Goal: Find specific page/section: Find specific page/section

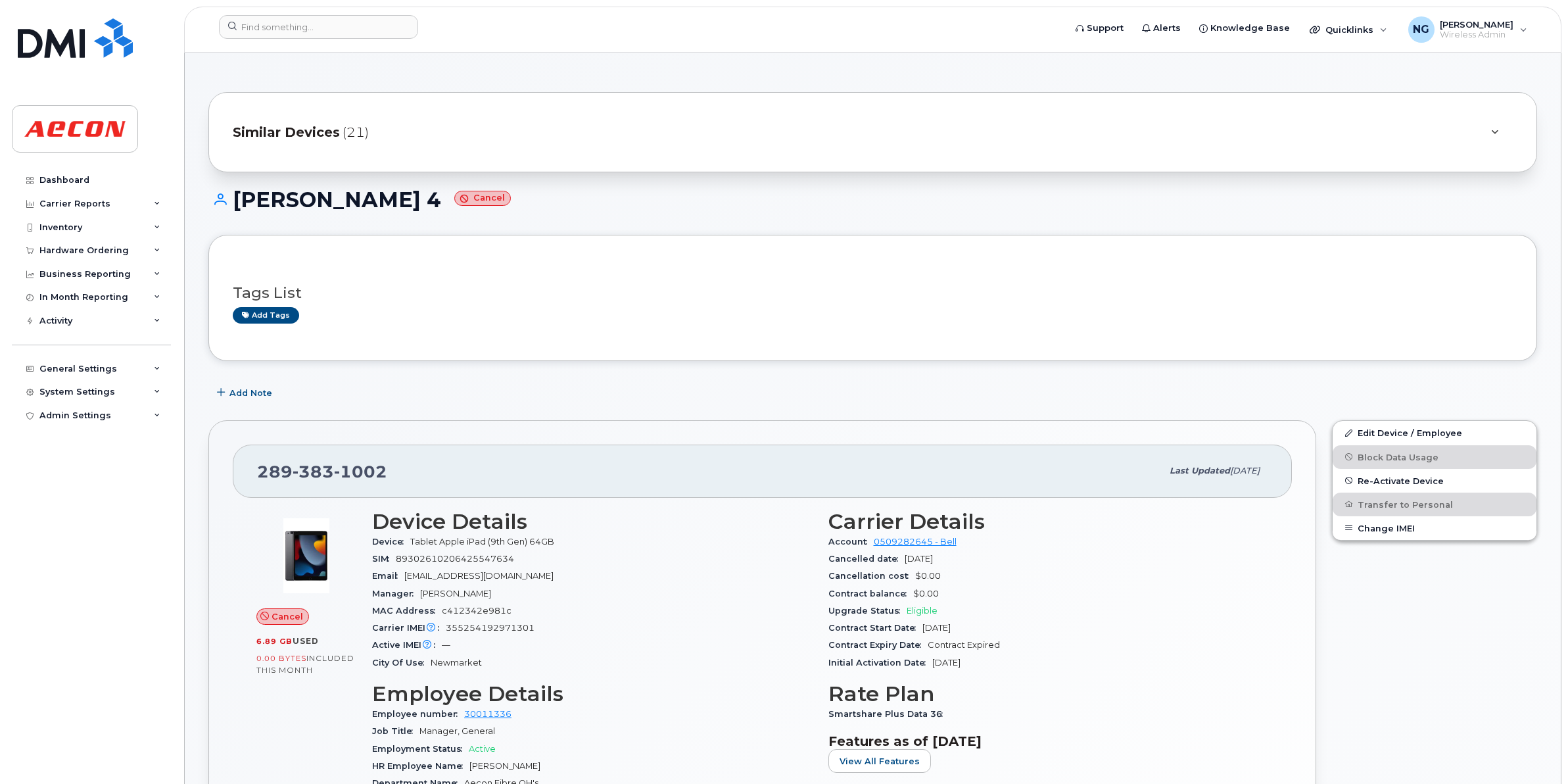
scroll to position [83, 0]
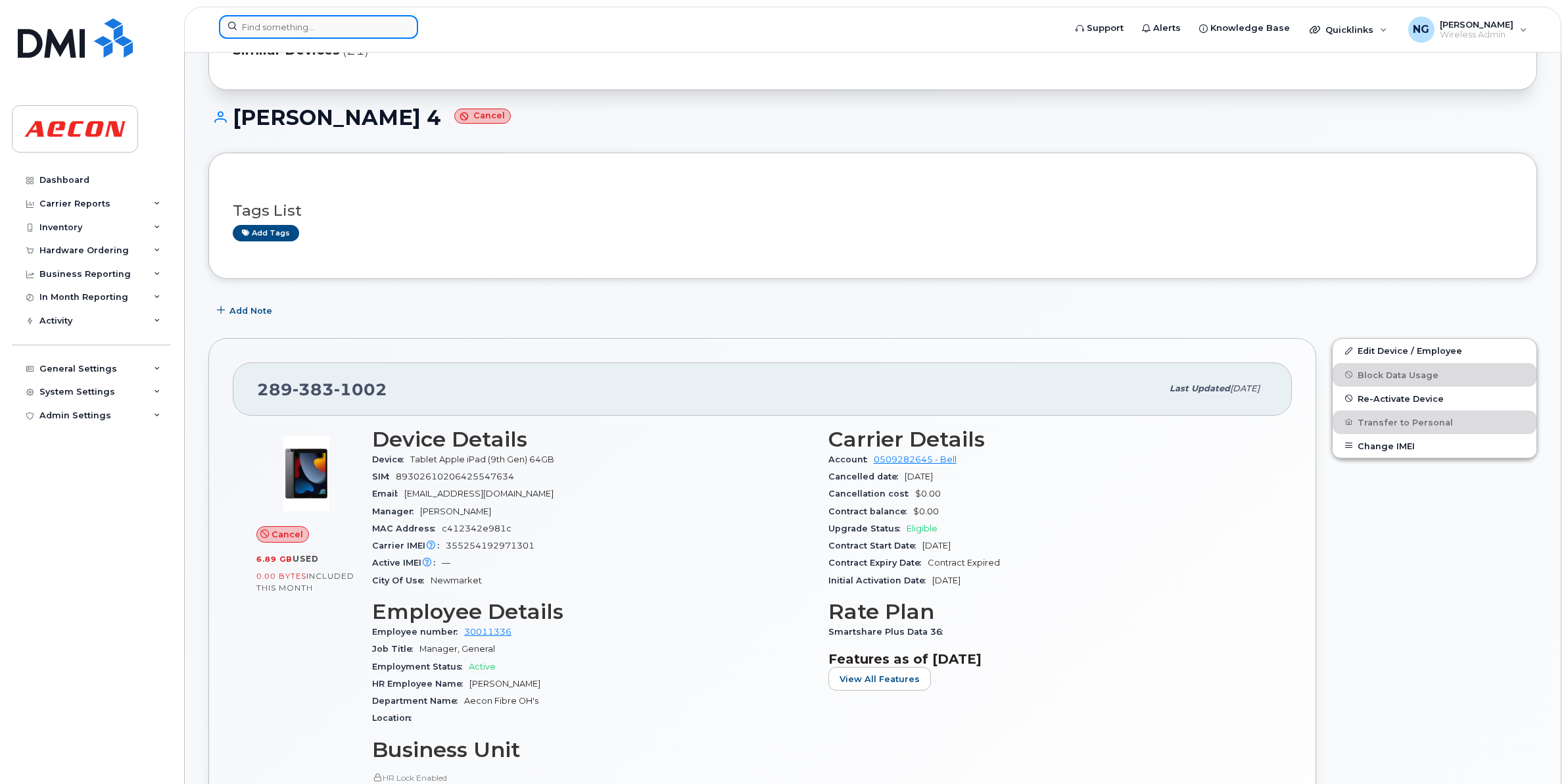
drag, startPoint x: 0, startPoint y: 0, endPoint x: 365, endPoint y: 31, distance: 366.3
click at [365, 31] on input at bounding box center [319, 27] width 199 height 24
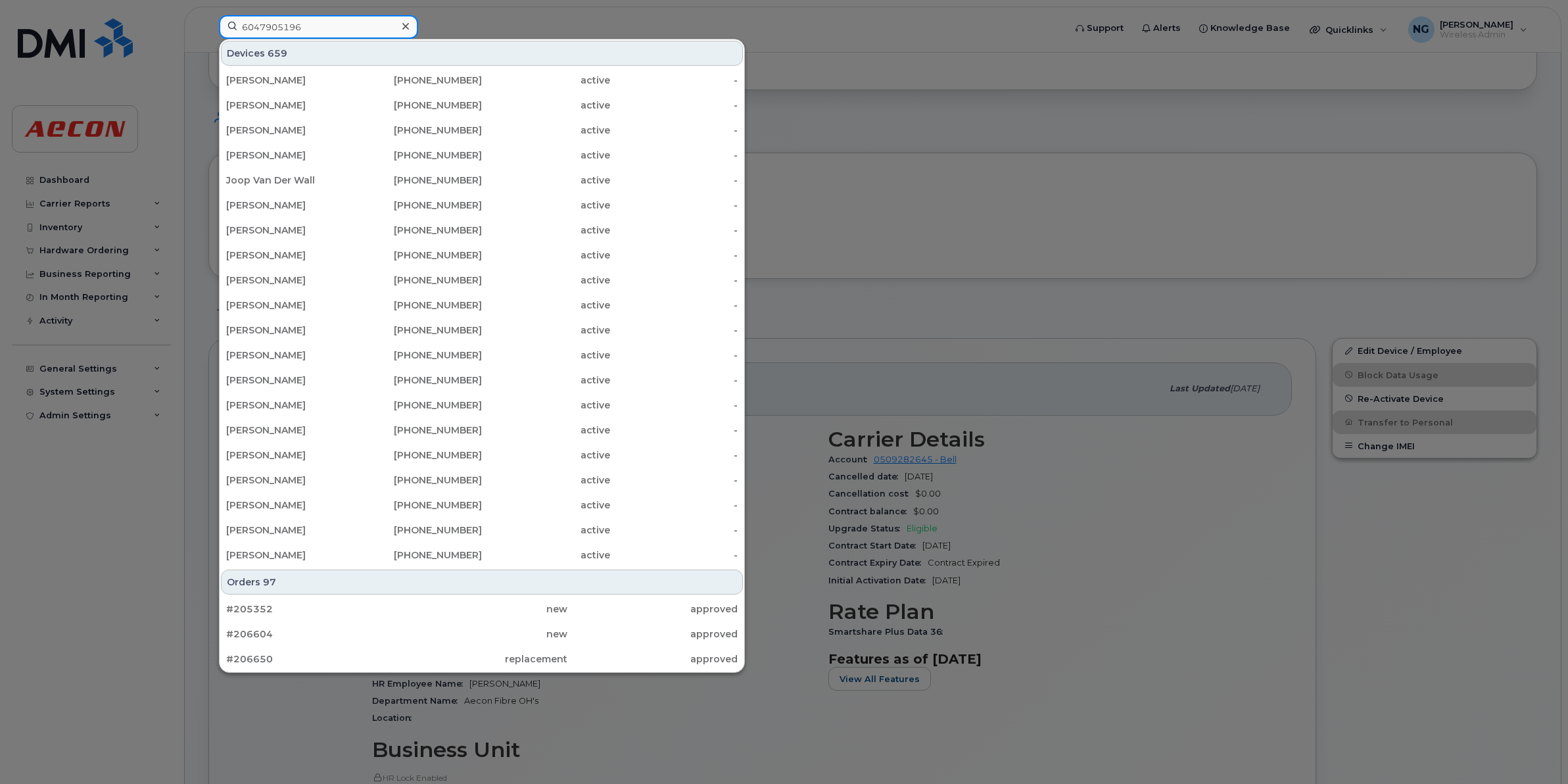
type input "6047905196"
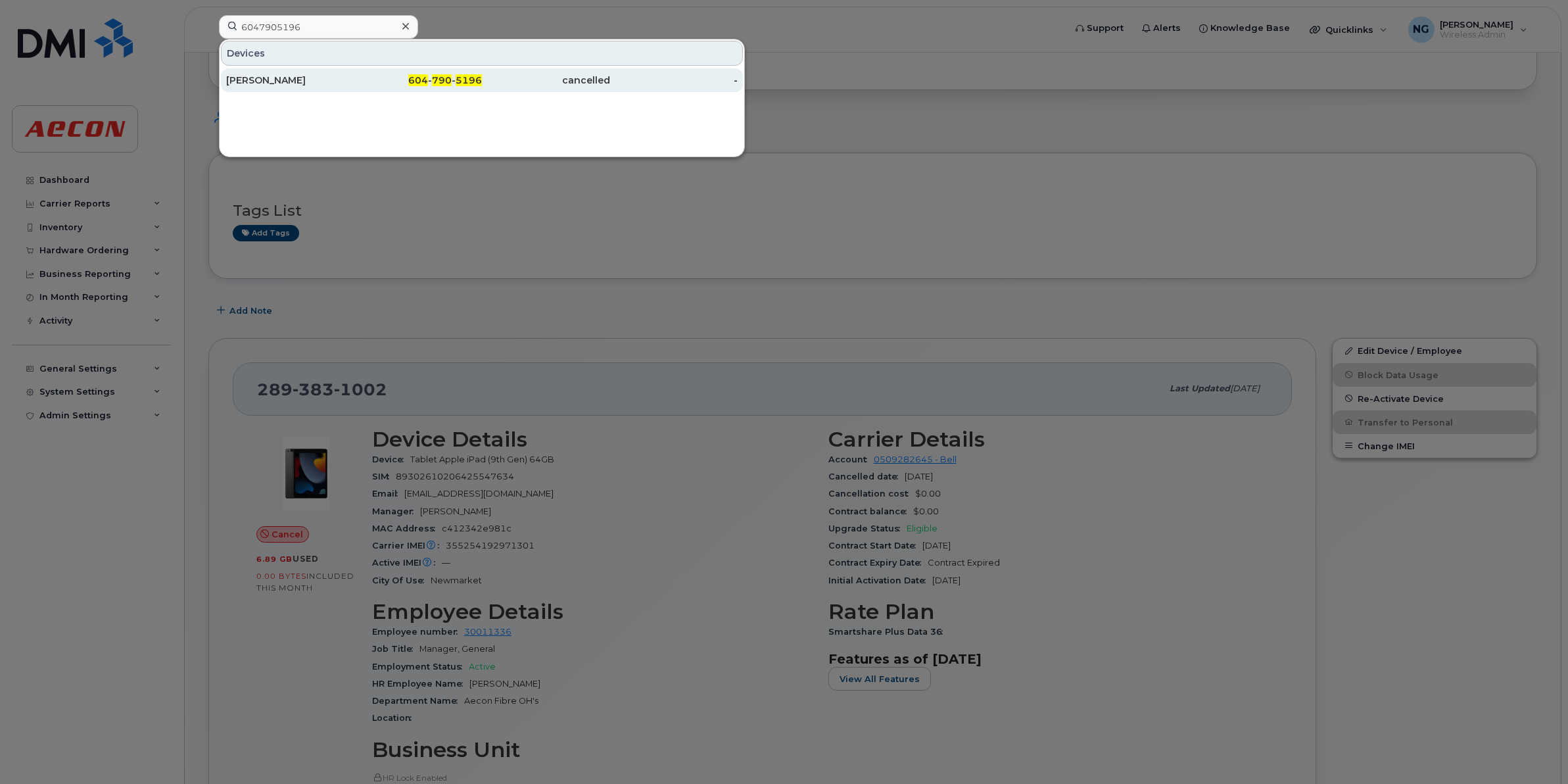
click at [440, 76] on span "790" at bounding box center [441, 80] width 20 height 11
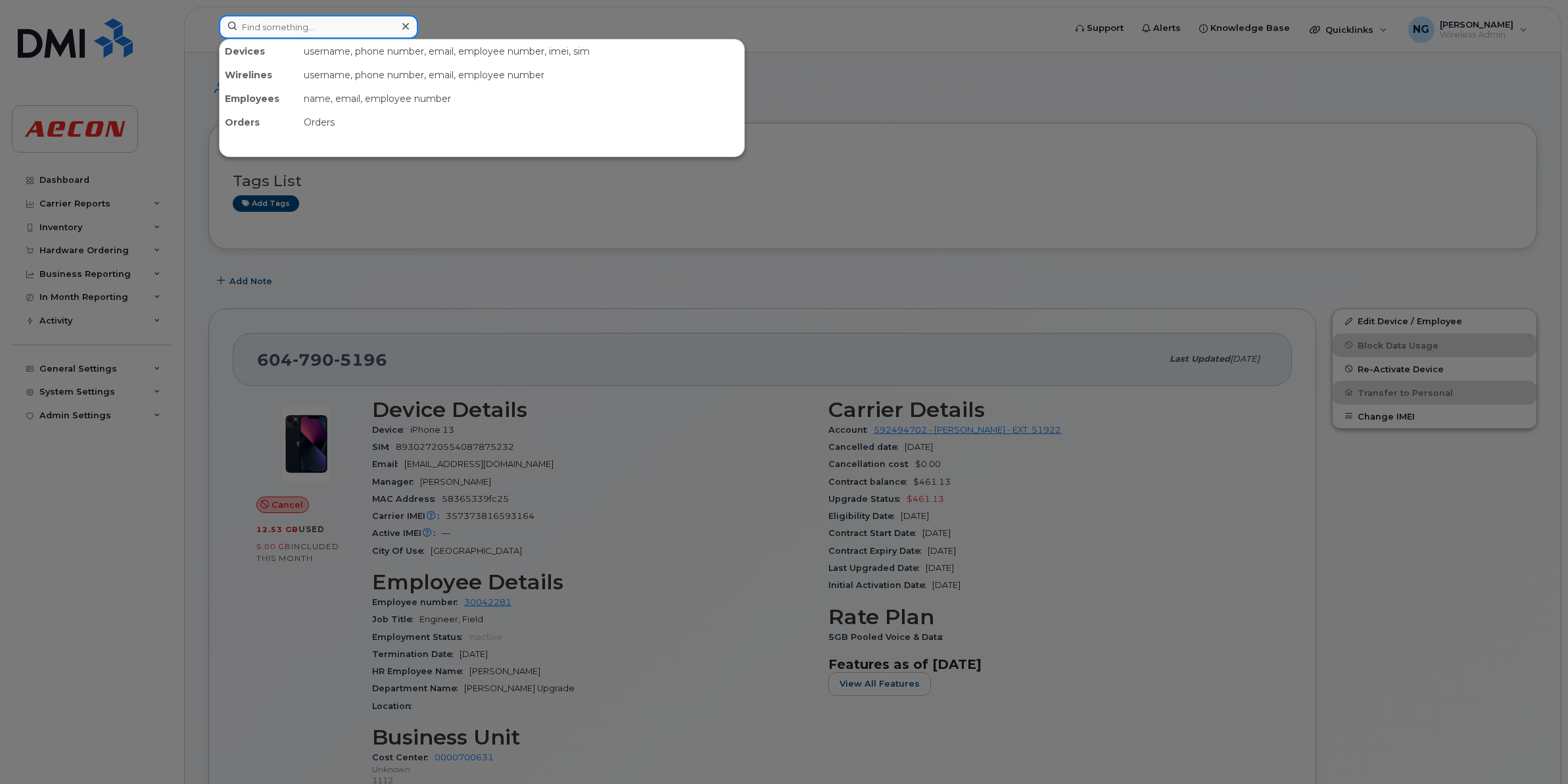
click at [326, 27] on input at bounding box center [319, 27] width 199 height 24
paste input "2269747435"
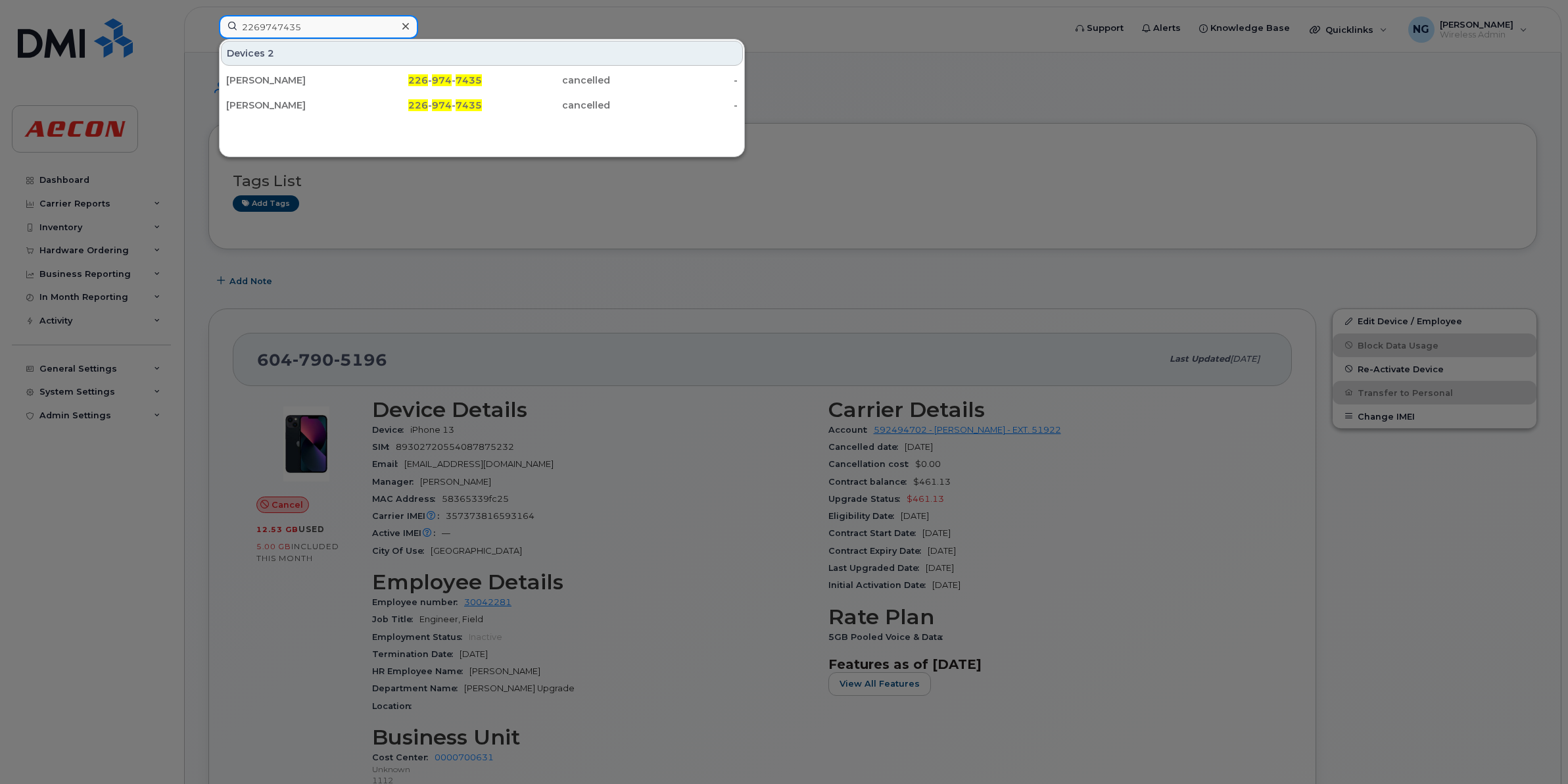
click at [349, 24] on input "2269747435" at bounding box center [319, 27] width 199 height 24
drag, startPoint x: 341, startPoint y: 24, endPoint x: -3, endPoint y: 28, distance: 344.0
paste input "370"
drag, startPoint x: 320, startPoint y: 35, endPoint x: -3, endPoint y: -41, distance: 331.8
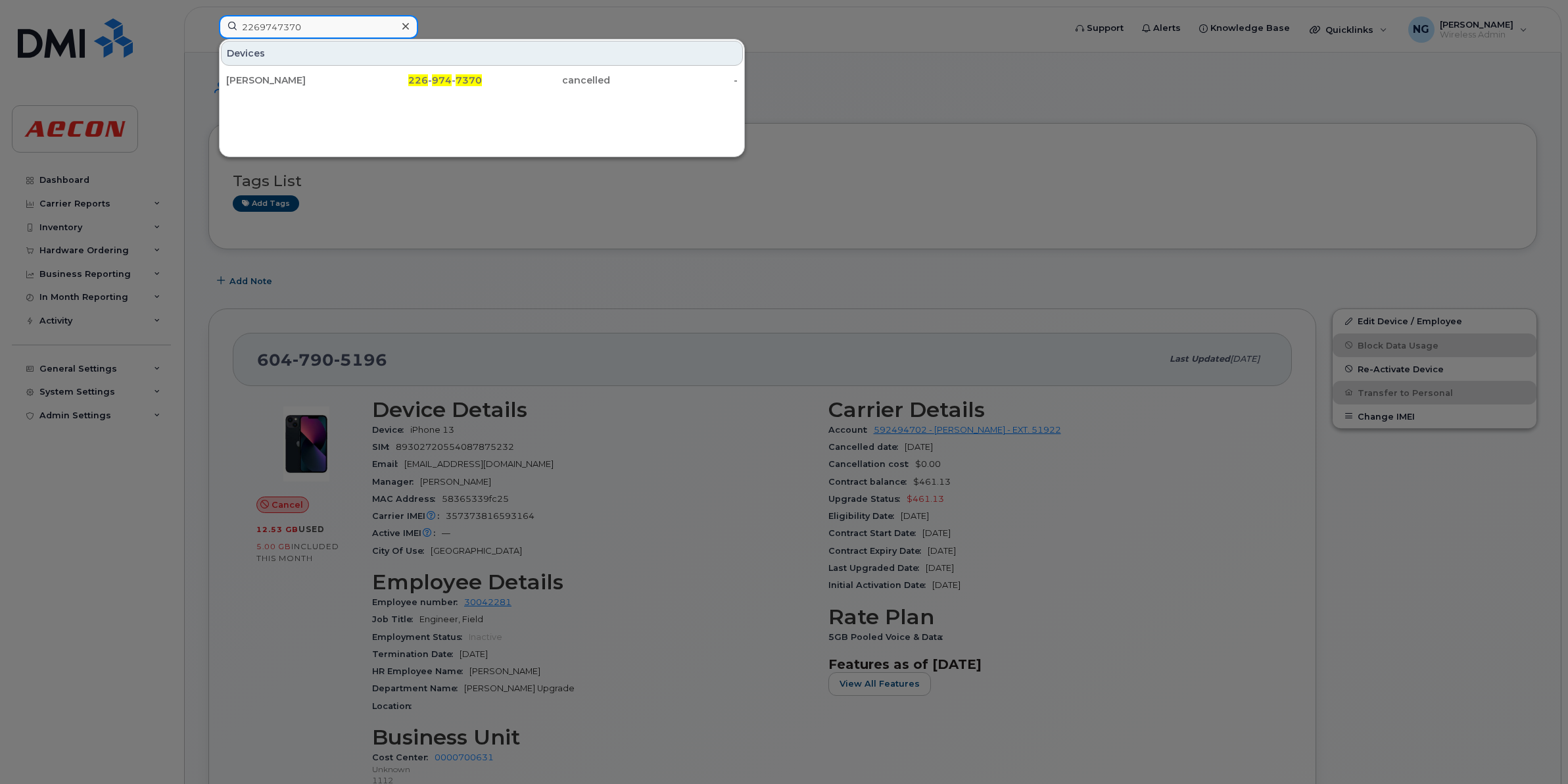
click at [320, 15] on div "2269747370 Devices SHAUN BYRNE 226 - 974 - 7370 cancelled -" at bounding box center [637, 29] width 858 height 28
drag, startPoint x: 323, startPoint y: 20, endPoint x: 0, endPoint y: 9, distance: 323.2
paste input "28"
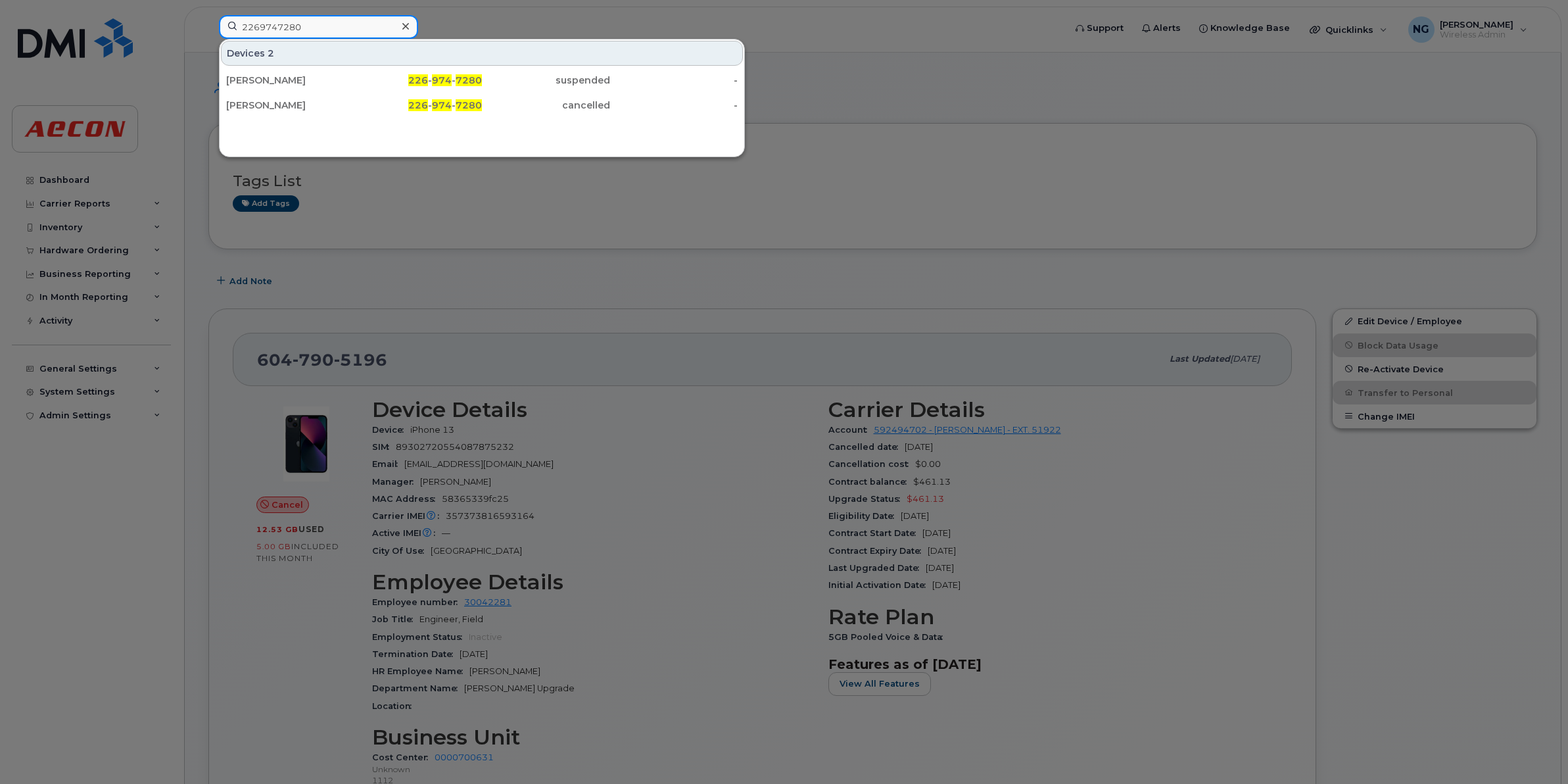
drag, startPoint x: 320, startPoint y: 22, endPoint x: -3, endPoint y: -21, distance: 325.8
paste input "6905"
drag, startPoint x: 330, startPoint y: 21, endPoint x: -3, endPoint y: 11, distance: 333.2
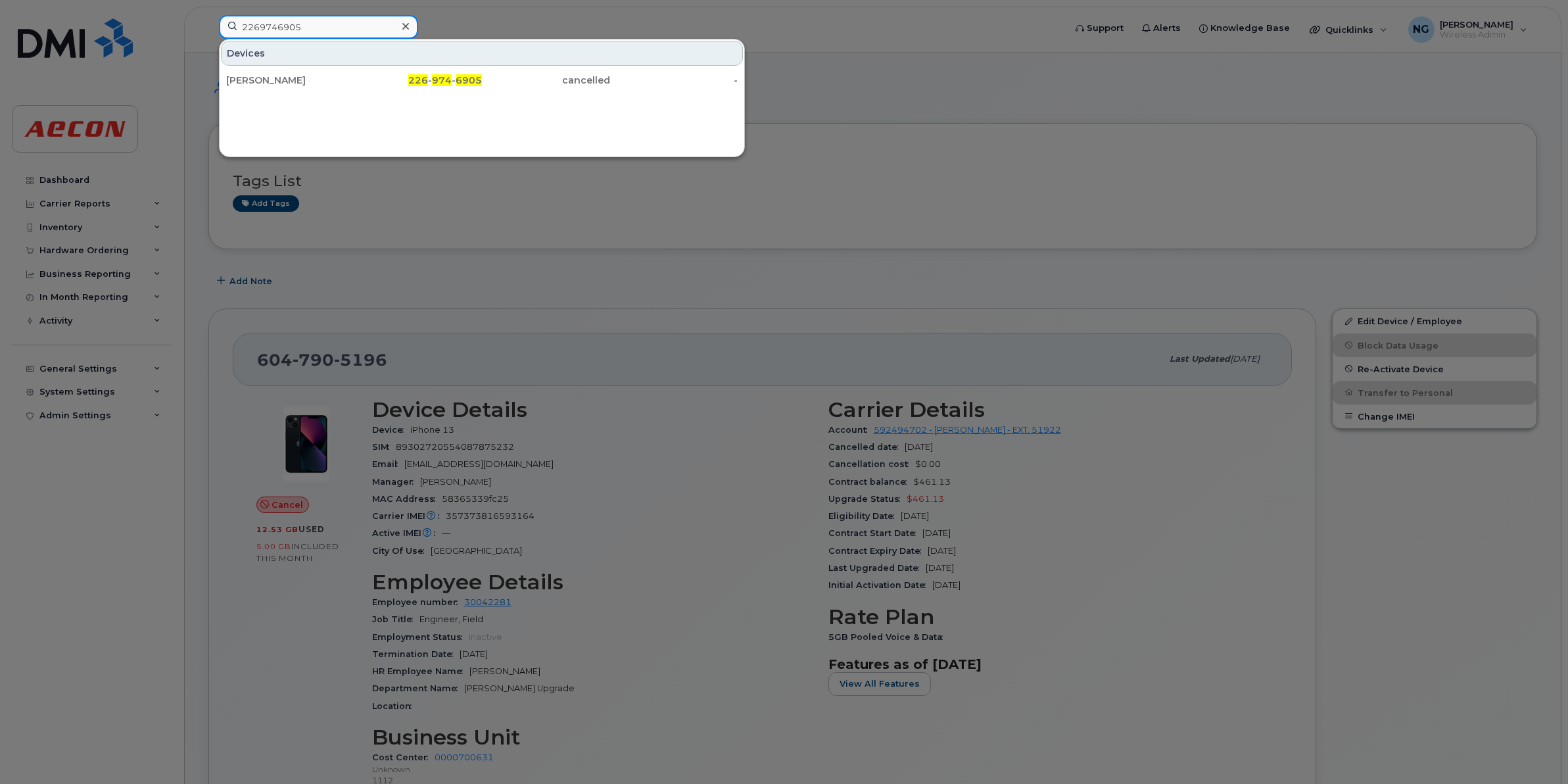
paste input "109"
click at [320, 43] on div "Devices" at bounding box center [482, 53] width 522 height 25
drag, startPoint x: 320, startPoint y: 28, endPoint x: -3, endPoint y: 38, distance: 323.2
paste input "5613"
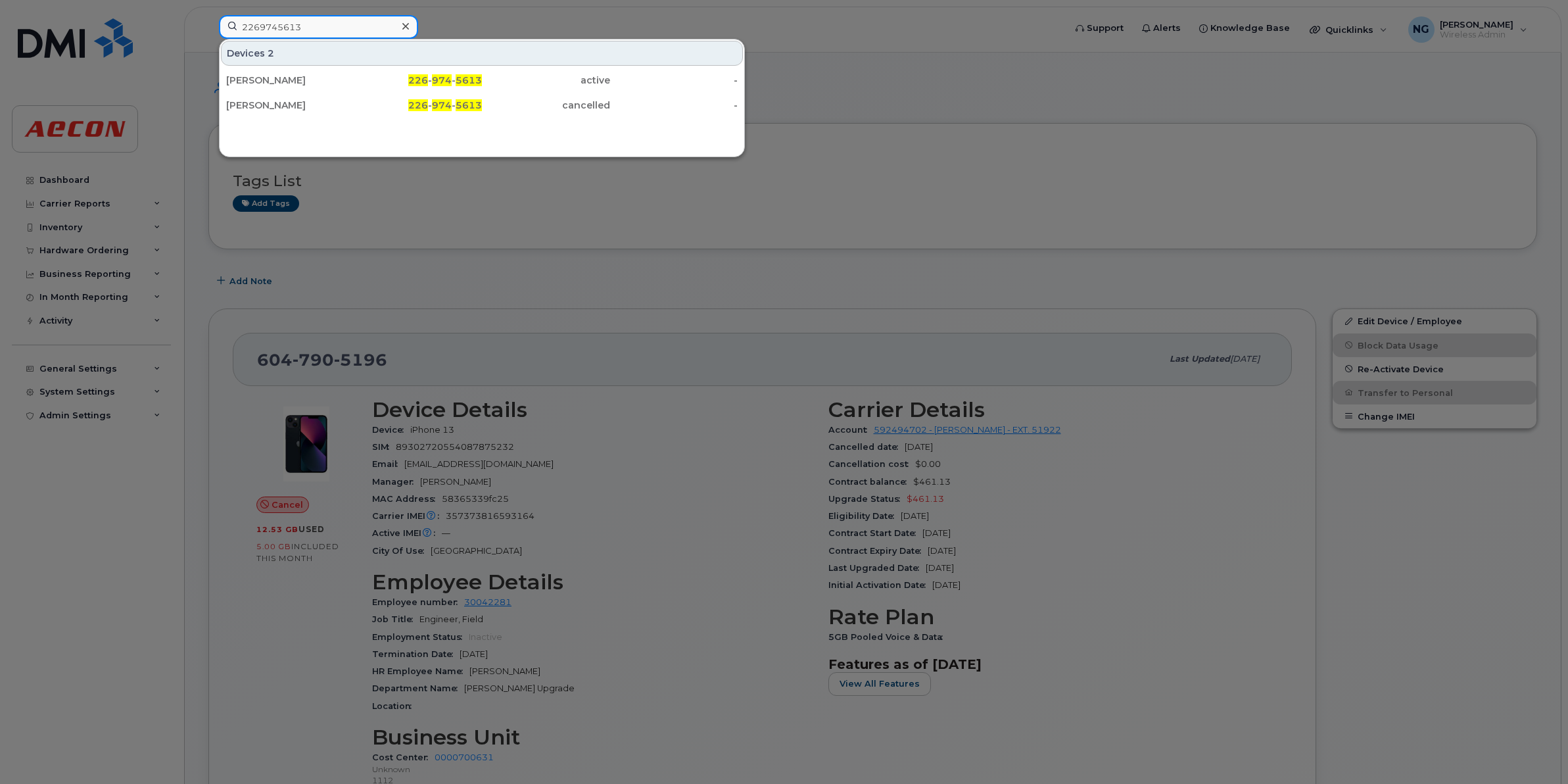
type input "2269745613"
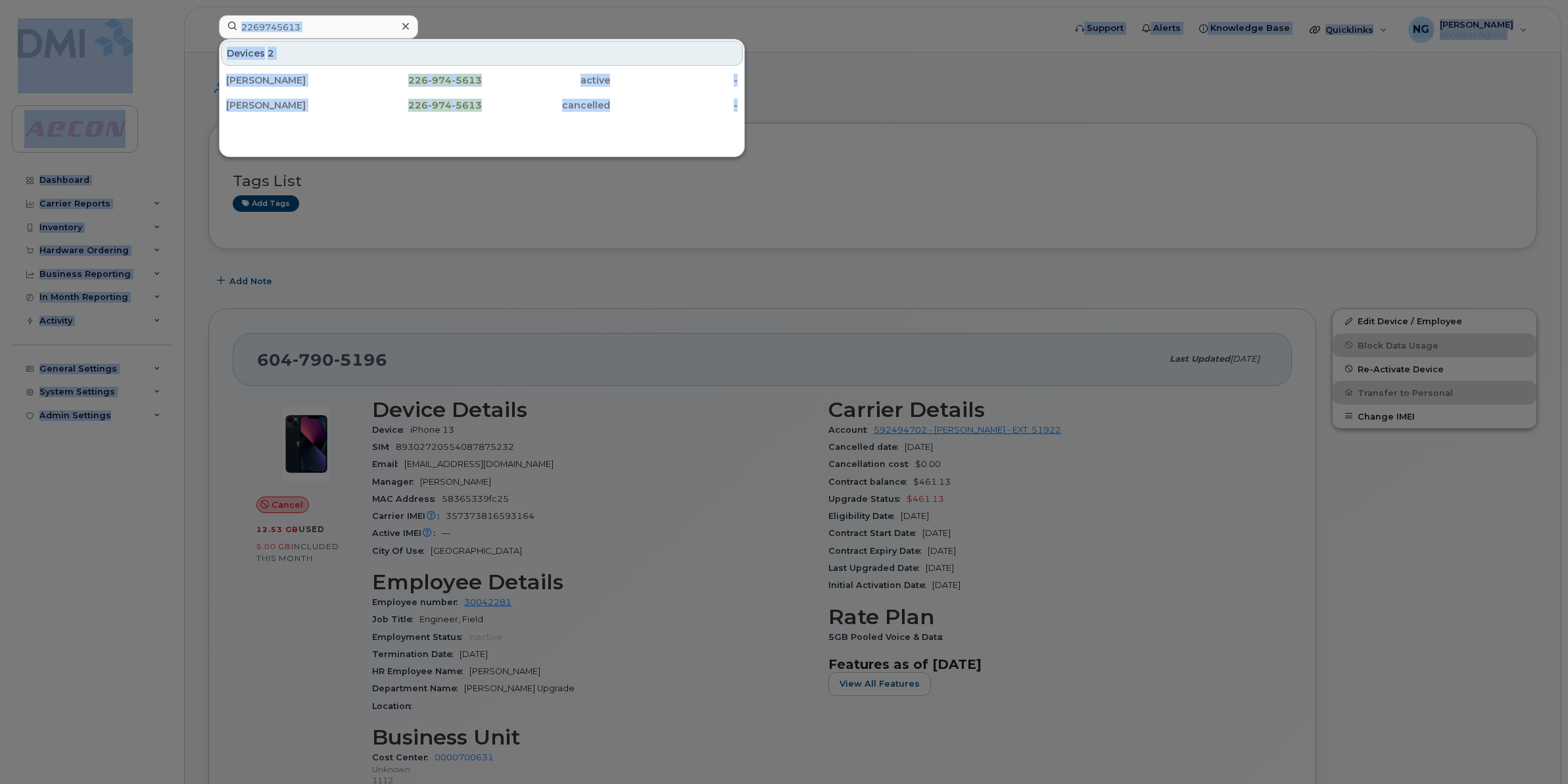
drag, startPoint x: 341, startPoint y: 11, endPoint x: -3, endPoint y: 69, distance: 348.9
click at [403, 20] on div at bounding box center [405, 27] width 19 height 19
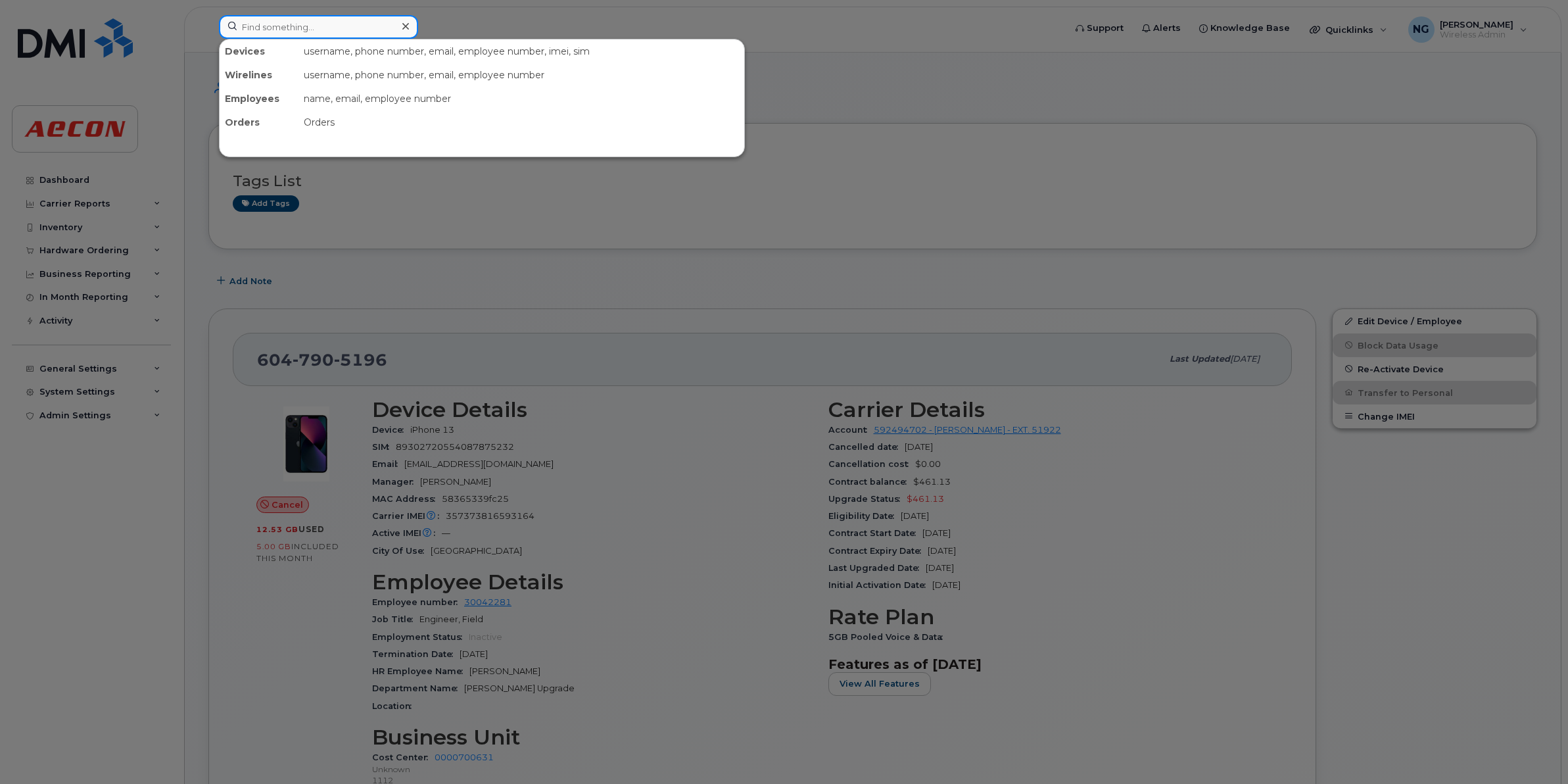
drag, startPoint x: 360, startPoint y: 25, endPoint x: -3, endPoint y: 47, distance: 363.7
paste input "2269742978"
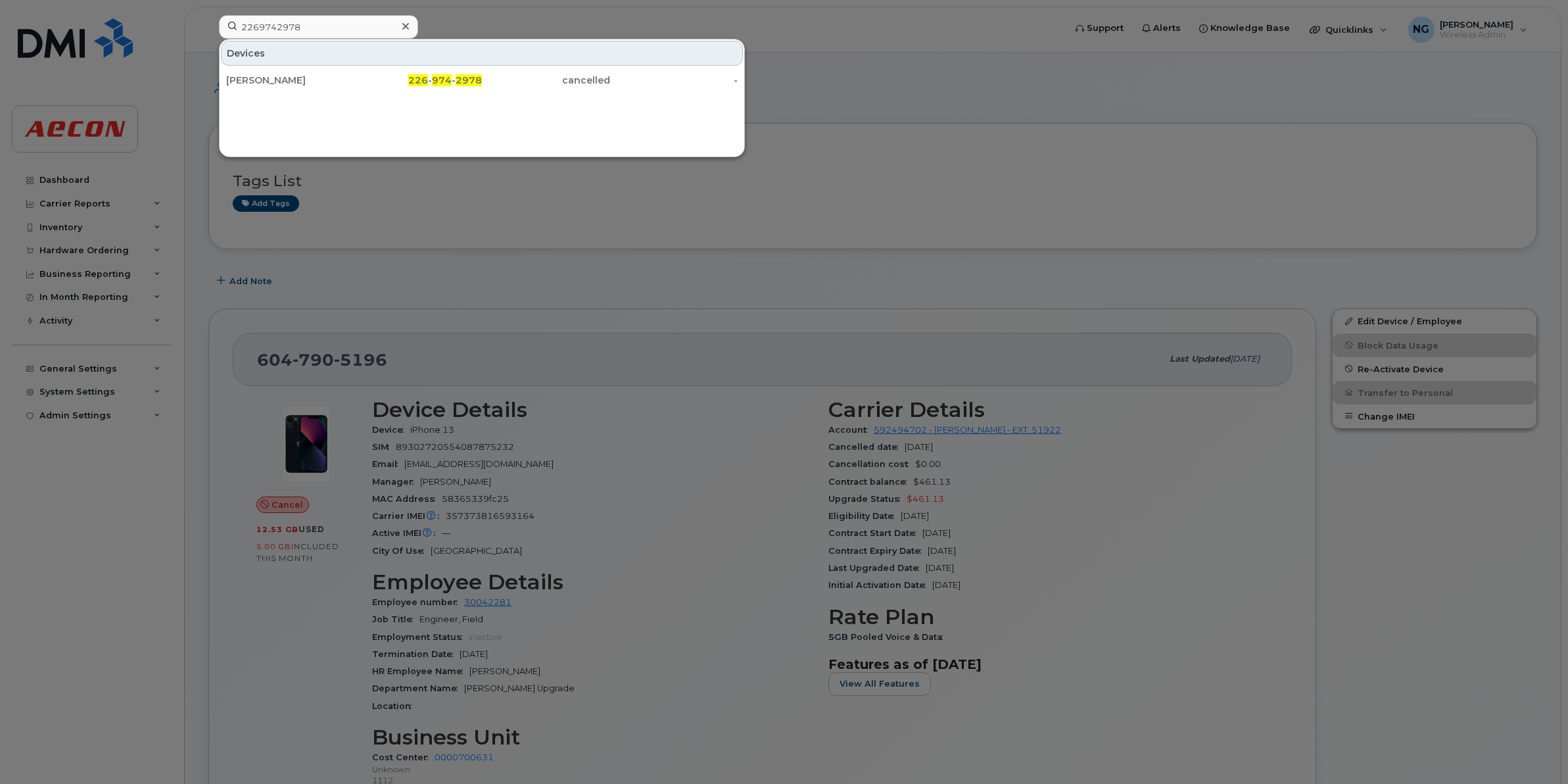
drag, startPoint x: 316, startPoint y: 40, endPoint x: 325, endPoint y: 20, distance: 21.9
click at [316, 33] on div "2269742978 Devices MUSHTAQ MUHAMMAD 226 - 974 - 2978 cancelled -" at bounding box center [637, 27] width 837 height 24
click at [317, 30] on input "2269742978" at bounding box center [319, 27] width 199 height 24
drag, startPoint x: 132, startPoint y: 38, endPoint x: 55, endPoint y: 38, distance: 77.0
click at [209, 38] on div "2269742978 Devices MUSHTAQ MUHAMMAD 226 - 974 - 2978 cancelled -" at bounding box center [637, 29] width 858 height 28
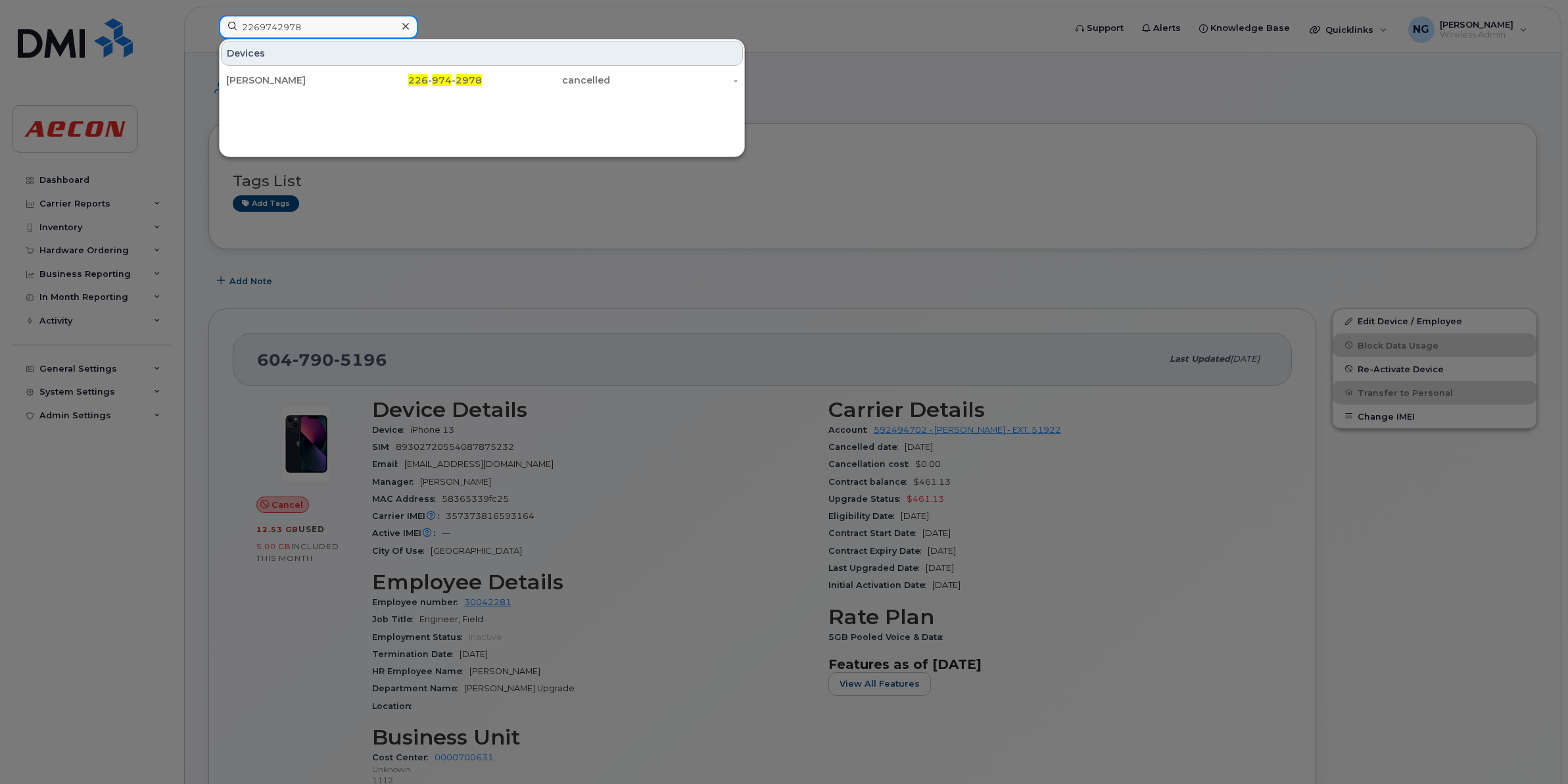
paste input "85"
click at [335, 33] on input "2269742858" at bounding box center [319, 27] width 199 height 24
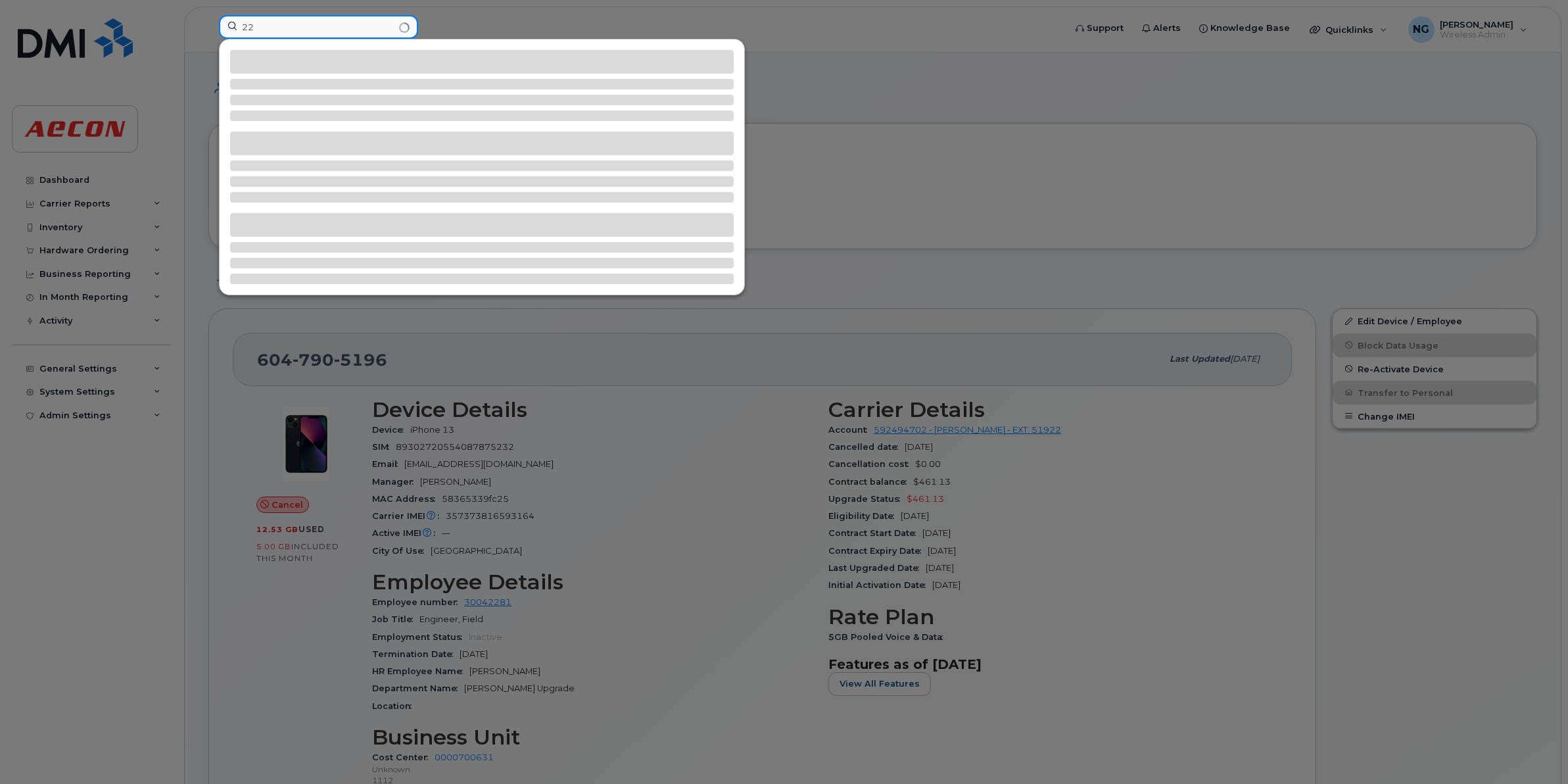
type input "2"
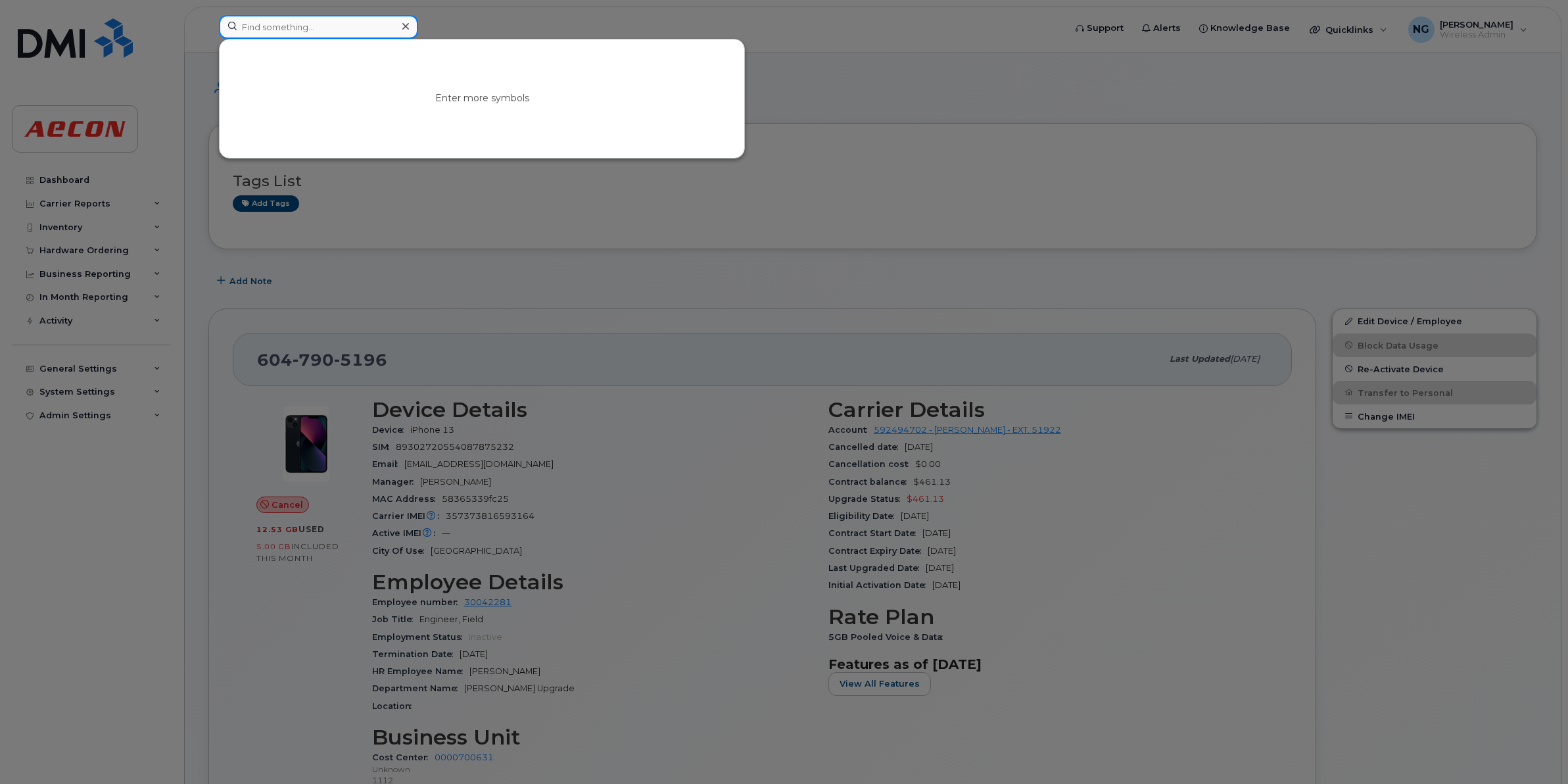
click at [346, 33] on input at bounding box center [319, 27] width 199 height 24
paste input "2269742593"
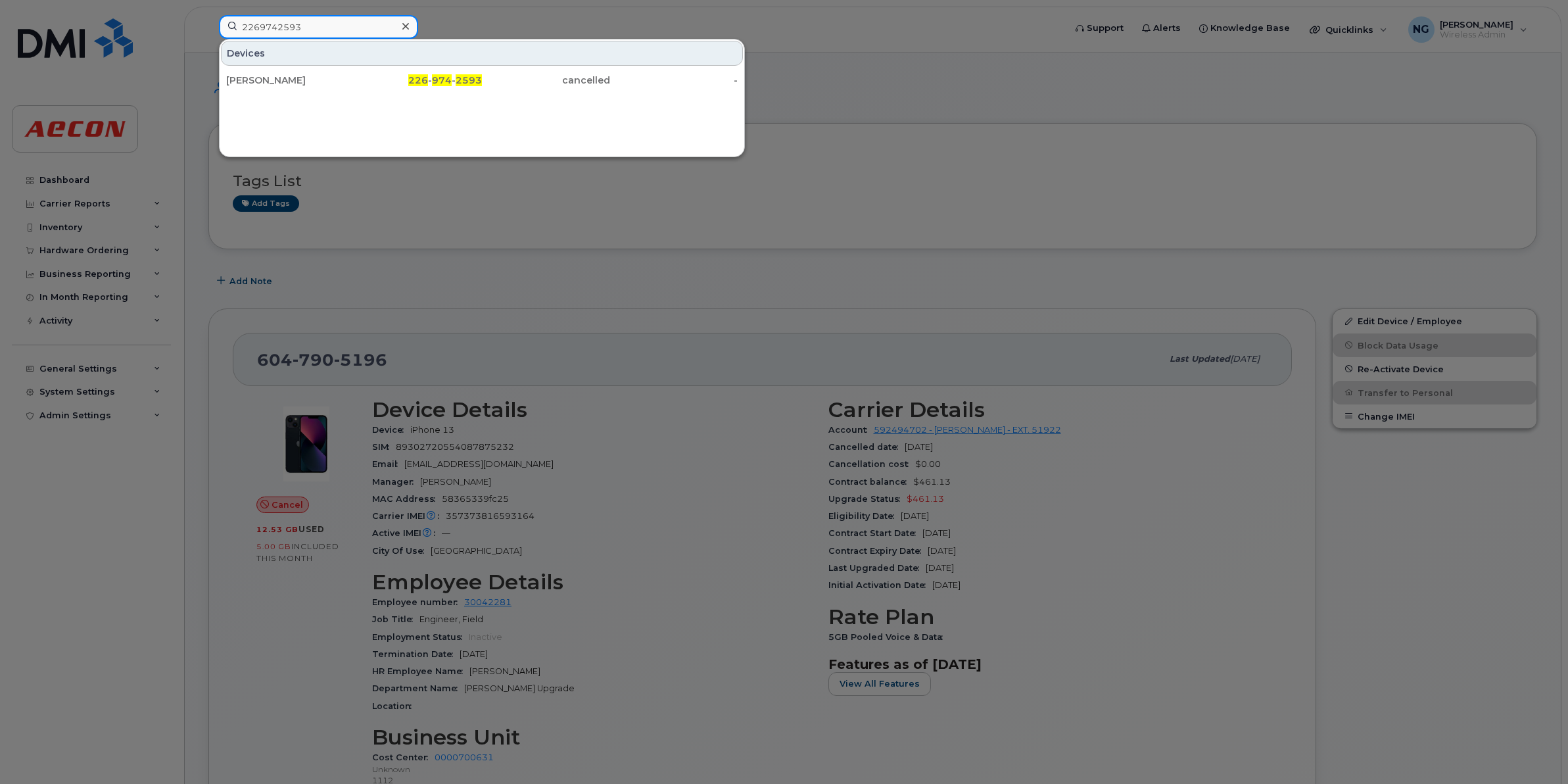
drag, startPoint x: 329, startPoint y: 28, endPoint x: 42, endPoint y: -9, distance: 289.4
paste input "27"
click at [680, 123] on div "Devices Michael Koepke 226 - 974 - 2527 cancelled -" at bounding box center [482, 98] width 526 height 119
click at [345, 28] on input "2269742527" at bounding box center [319, 27] width 199 height 24
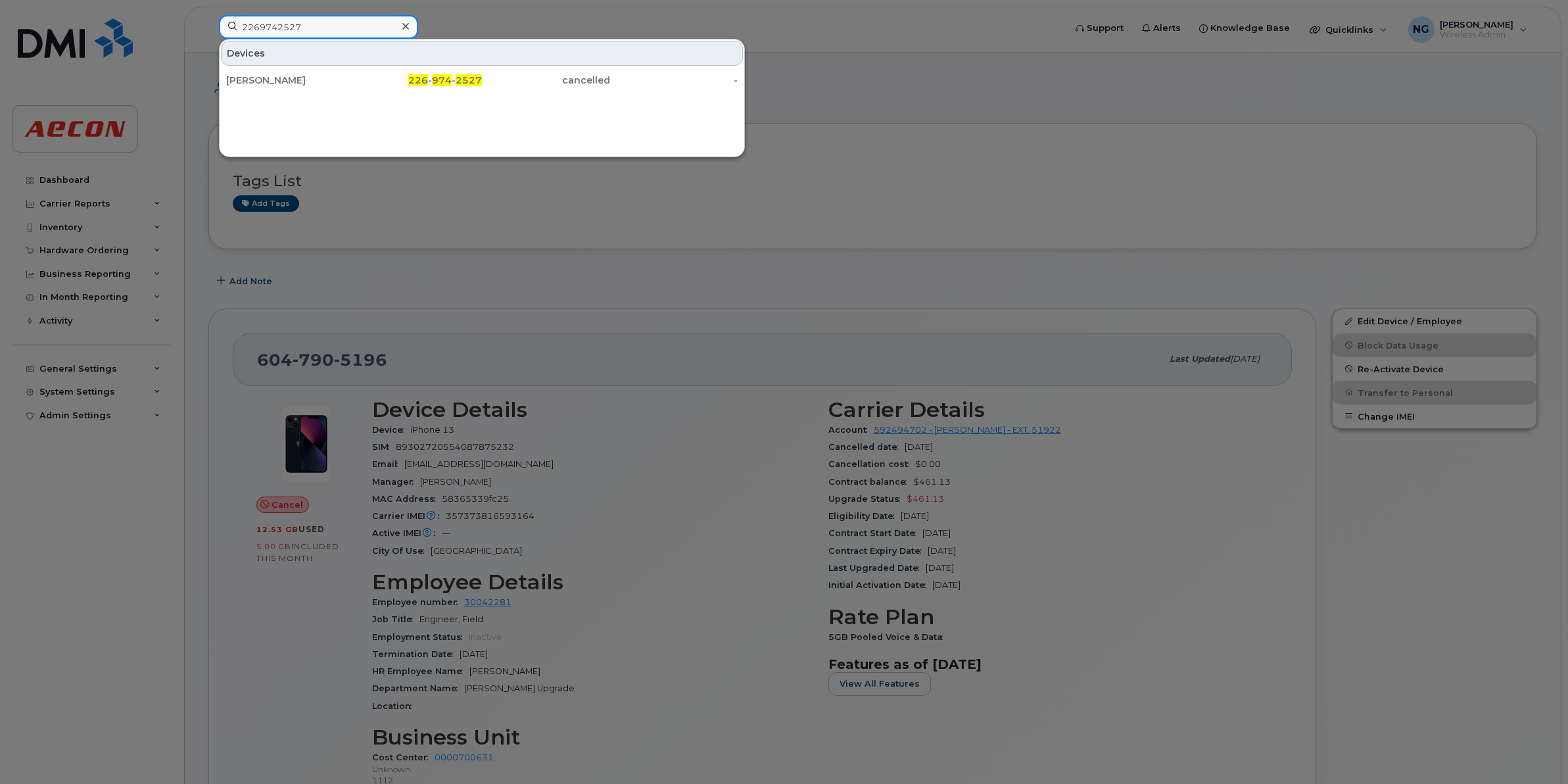
drag, startPoint x: 337, startPoint y: 28, endPoint x: -3, endPoint y: -51, distance: 349.1
paste input "091"
click at [312, 24] on input "2269740917" at bounding box center [319, 27] width 199 height 24
drag, startPoint x: -3, startPoint y: 11, endPoint x: -3, endPoint y: -61, distance: 72.0
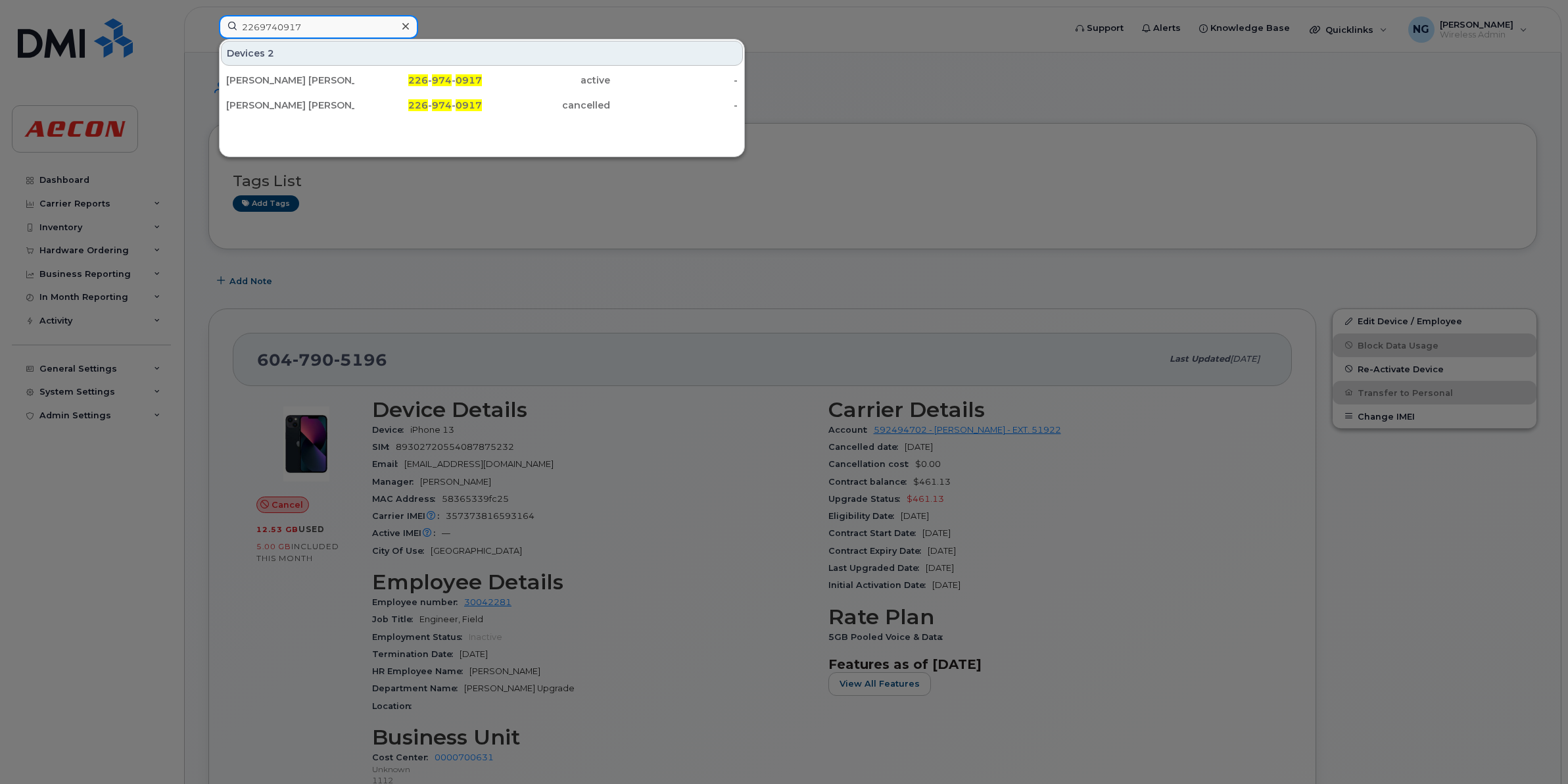
paste input "161"
drag, startPoint x: 318, startPoint y: 34, endPoint x: 331, endPoint y: 24, distance: 16.4
click at [320, 35] on input "2269740161" at bounding box center [319, 27] width 199 height 24
drag, startPoint x: 331, startPoint y: 24, endPoint x: -3, endPoint y: -6, distance: 335.3
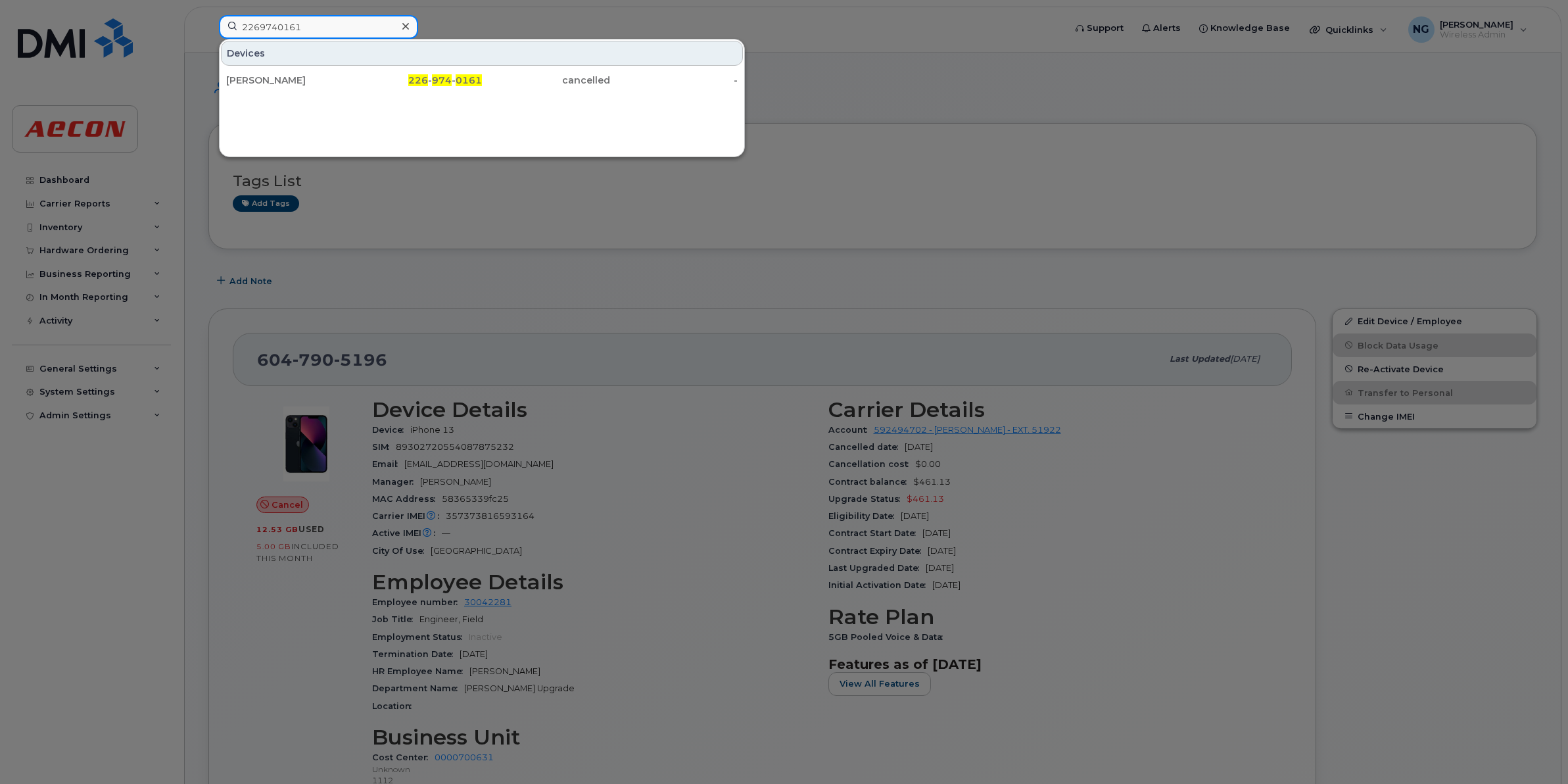
paste input "6688095"
click at [384, 47] on div "Devices" at bounding box center [482, 53] width 522 height 25
drag, startPoint x: 341, startPoint y: 31, endPoint x: -3, endPoint y: -14, distance: 346.9
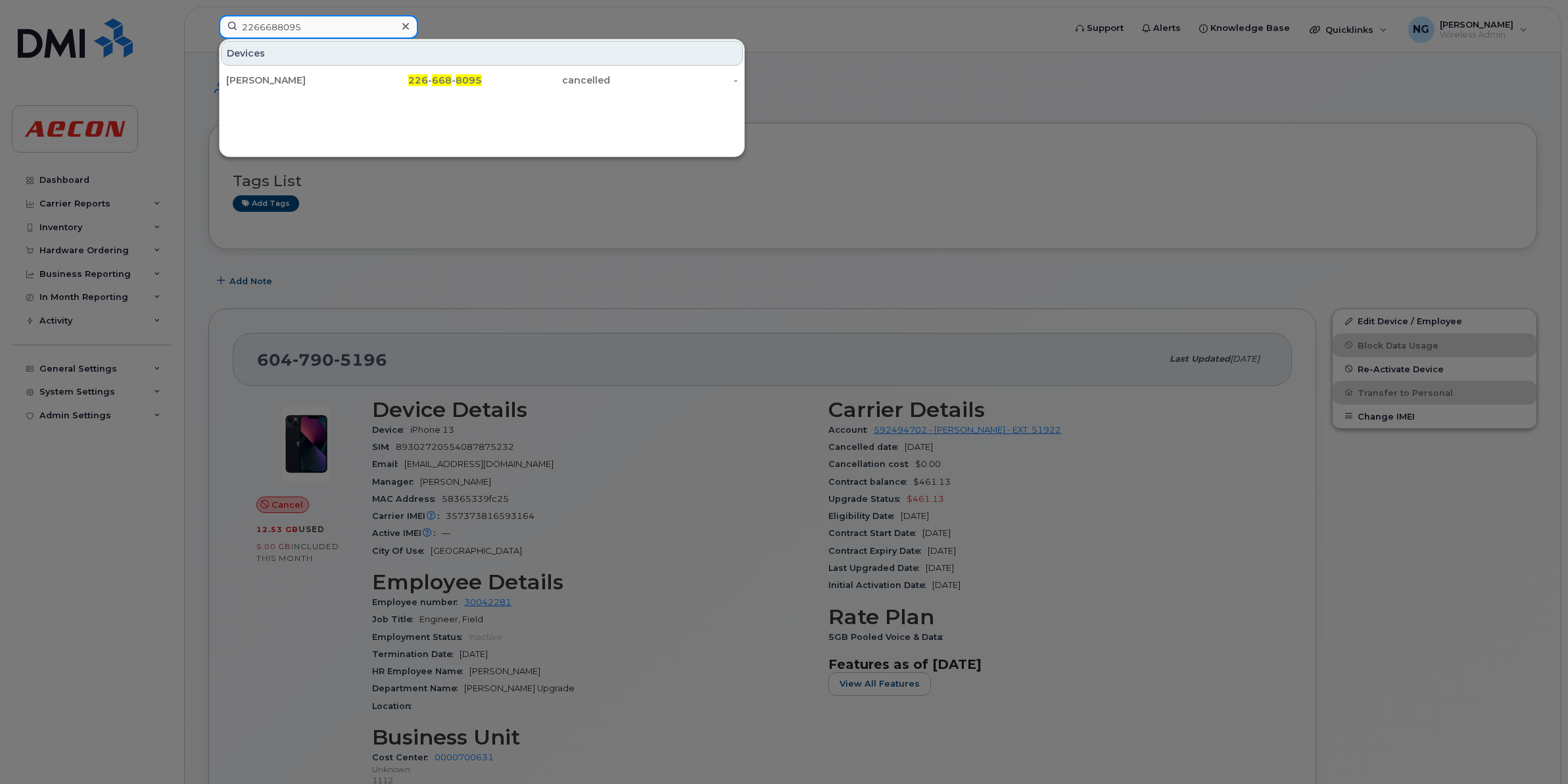
paste input "5653"
drag, startPoint x: 350, startPoint y: 36, endPoint x: -3, endPoint y: 11, distance: 353.9
paste input "314"
click at [341, 24] on input "2266685314" at bounding box center [319, 27] width 199 height 24
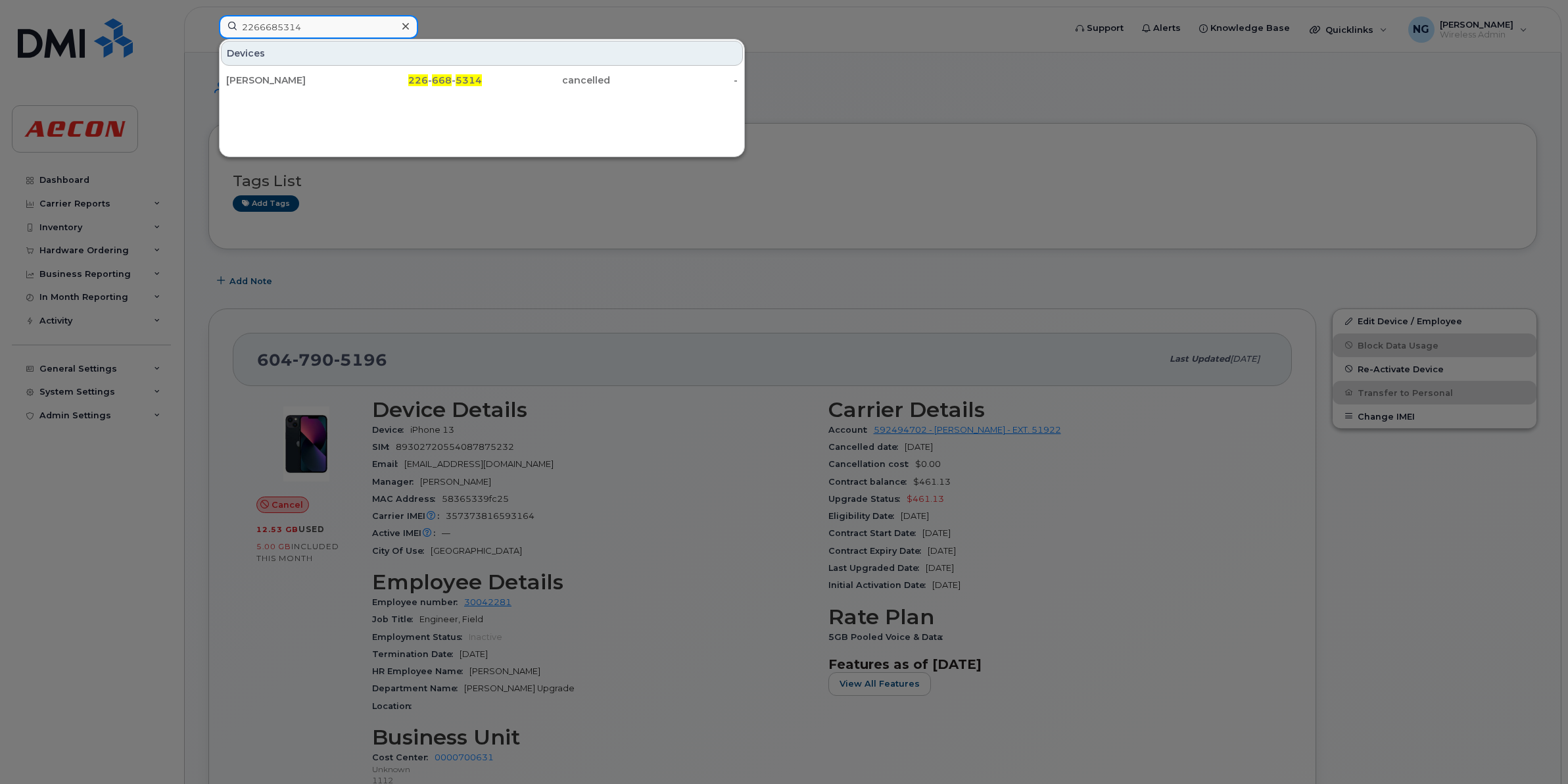
drag, startPoint x: 340, startPoint y: 24, endPoint x: -3, endPoint y: -25, distance: 346.5
paste input "148"
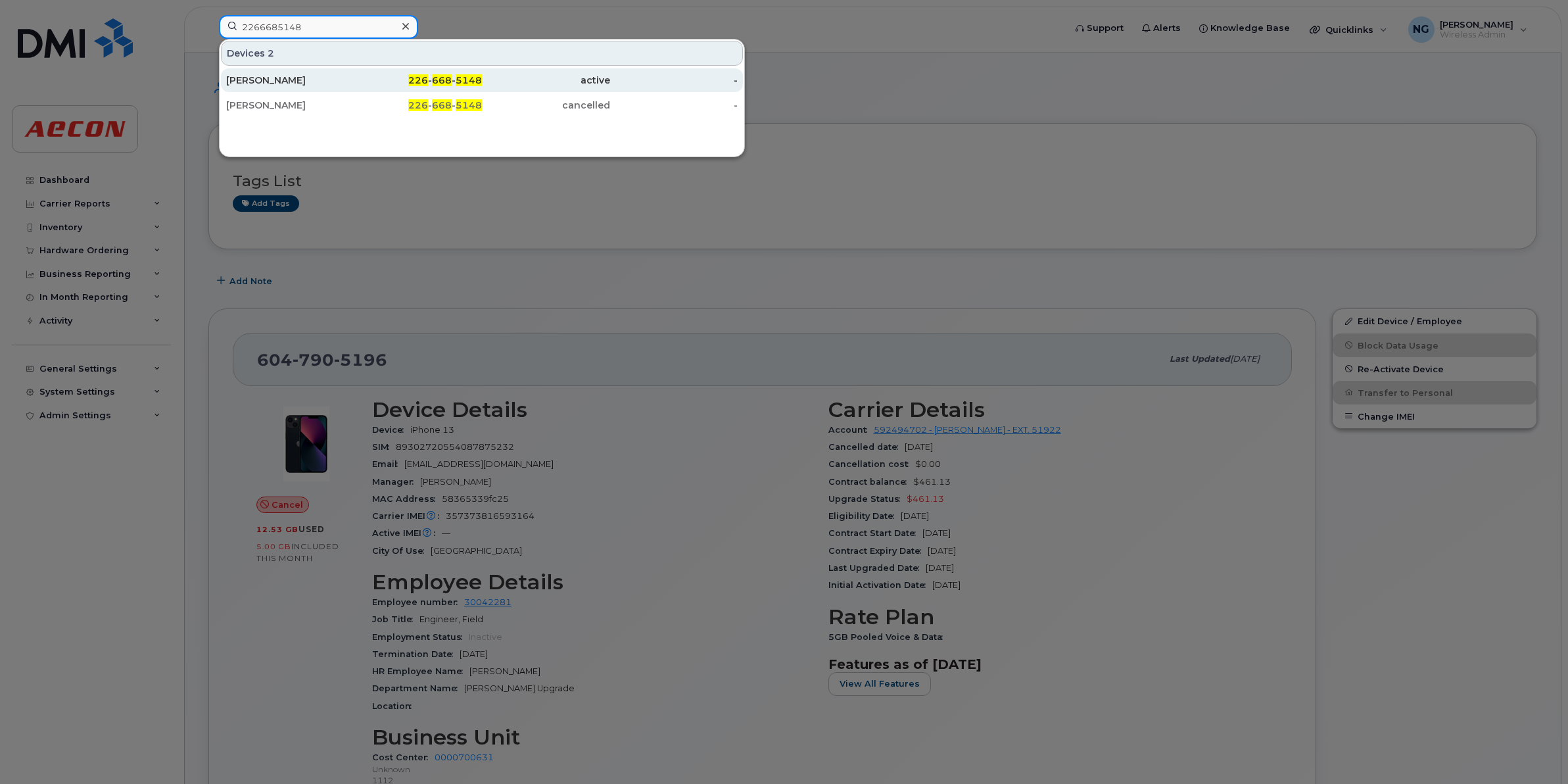
type input "2266685148"
click at [434, 81] on div "226 - 668 - 5148" at bounding box center [417, 81] width 128 height 13
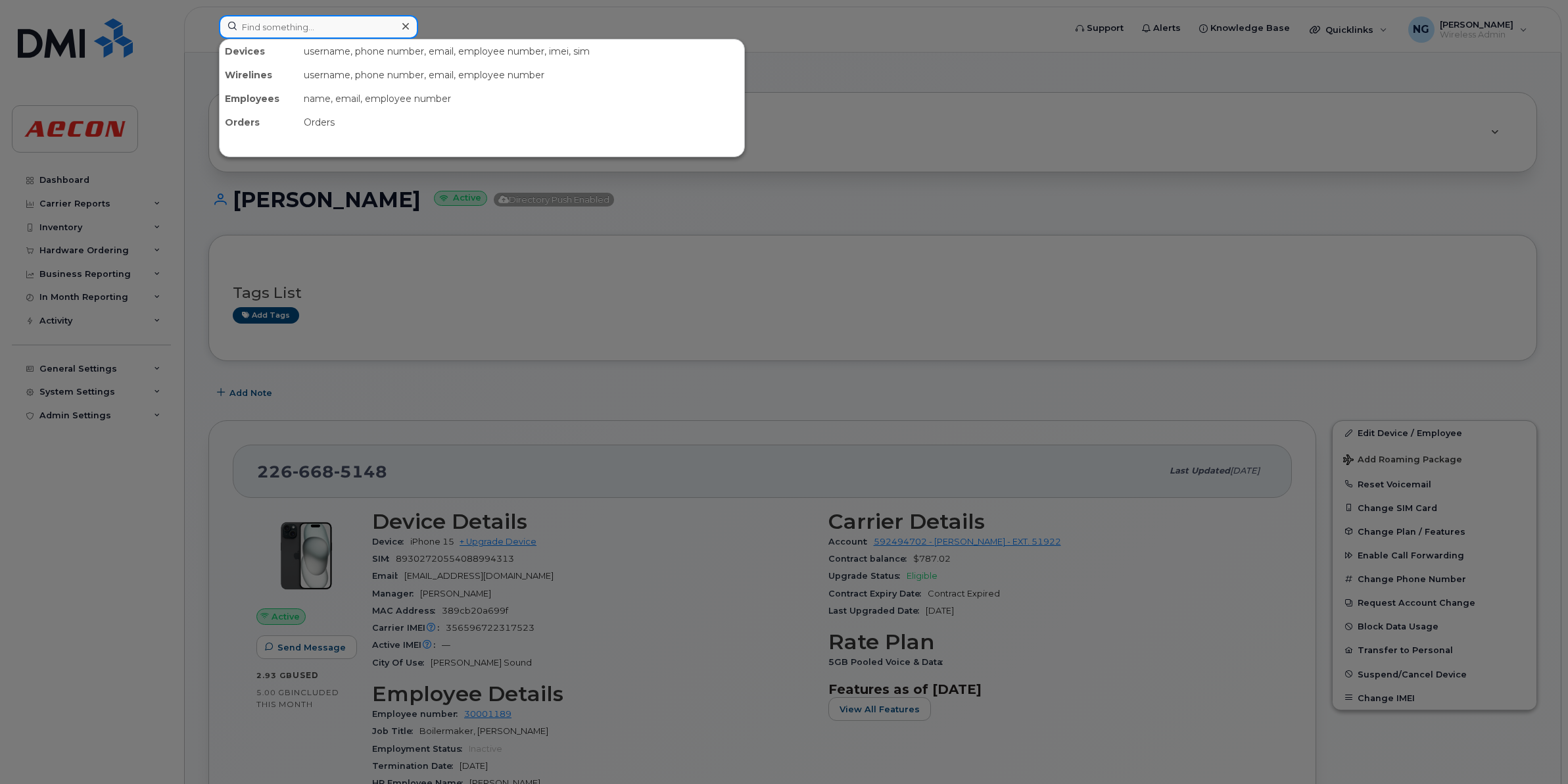
click at [303, 27] on input at bounding box center [319, 27] width 199 height 24
paste input "2266682852"
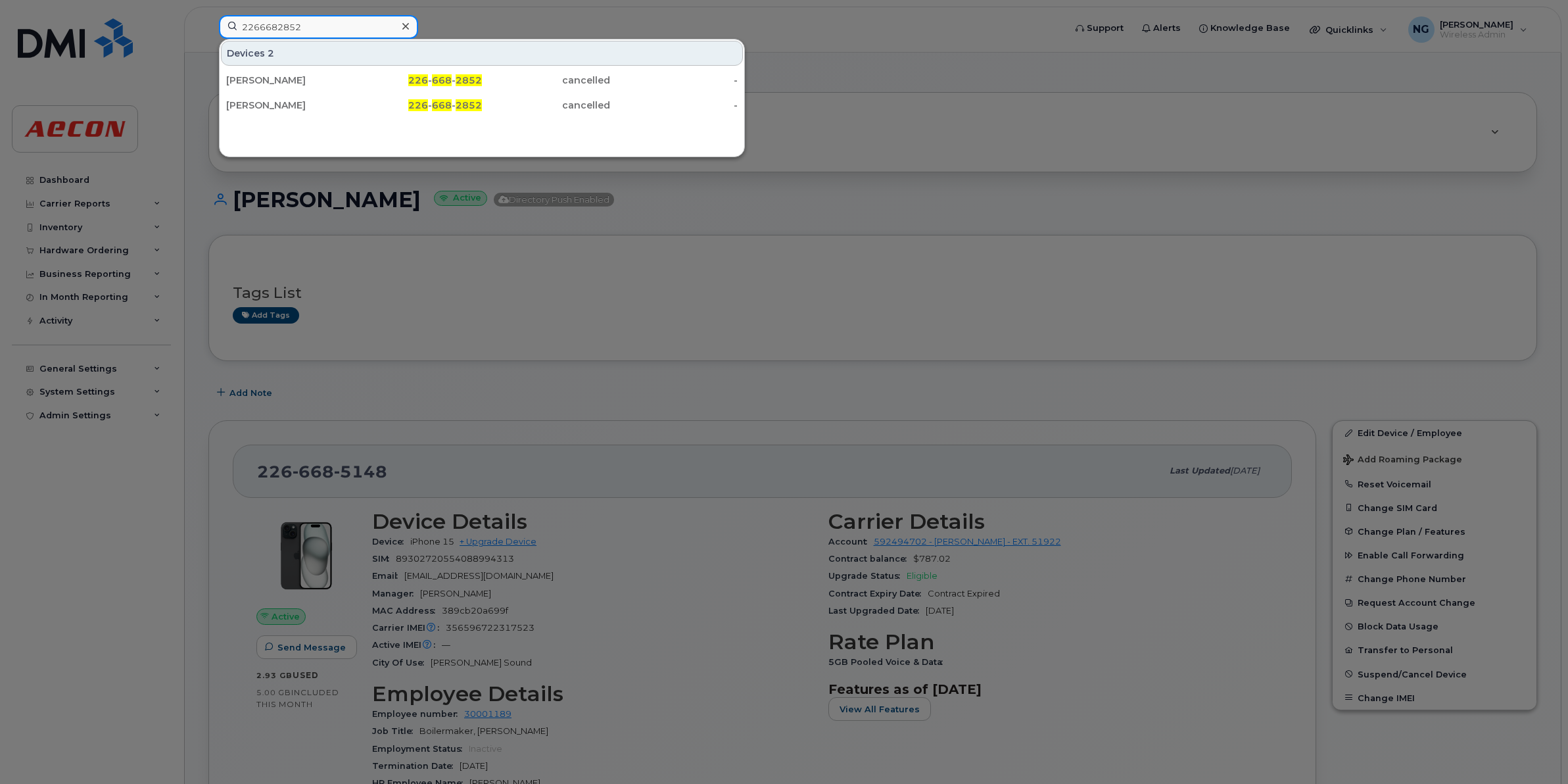
type input "2266682852"
click at [1032, 359] on div at bounding box center [784, 392] width 1568 height 784
